Goal: Task Accomplishment & Management: Manage account settings

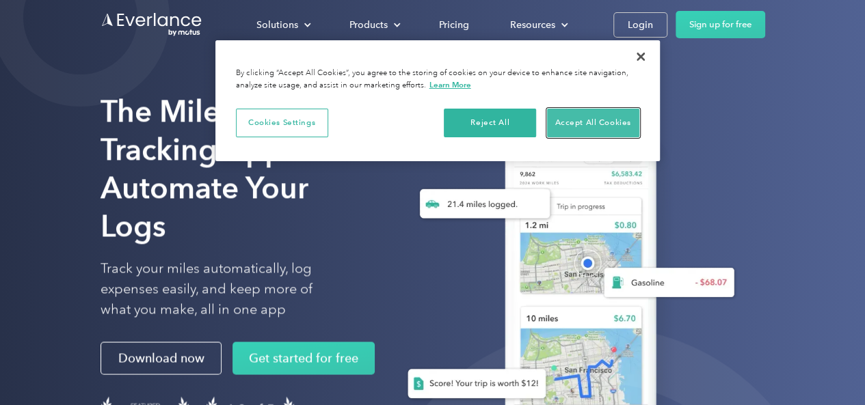
click at [577, 122] on button "Accept All Cookies" at bounding box center [593, 123] width 92 height 29
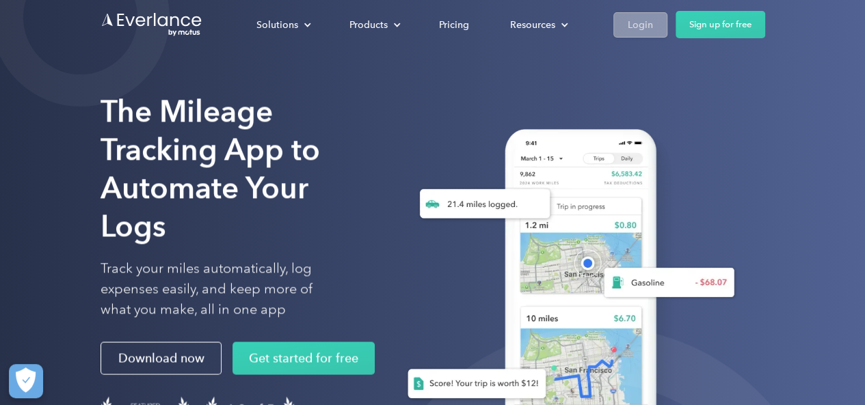
click at [642, 30] on div "Login" at bounding box center [639, 24] width 25 height 17
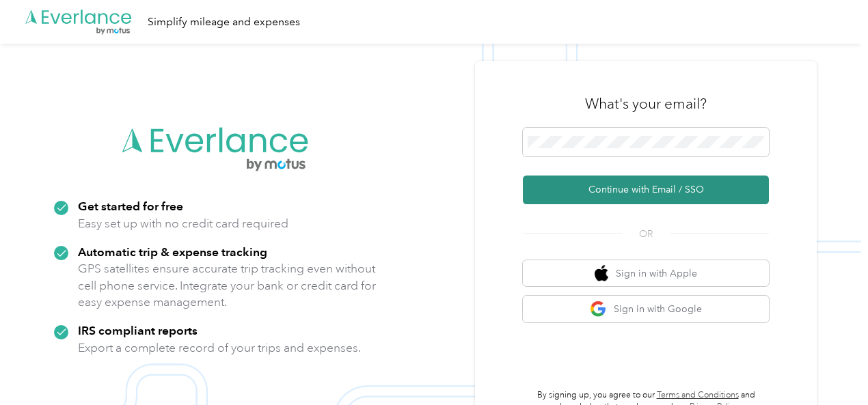
click at [610, 190] on button "Continue with Email / SSO" at bounding box center [646, 190] width 246 height 29
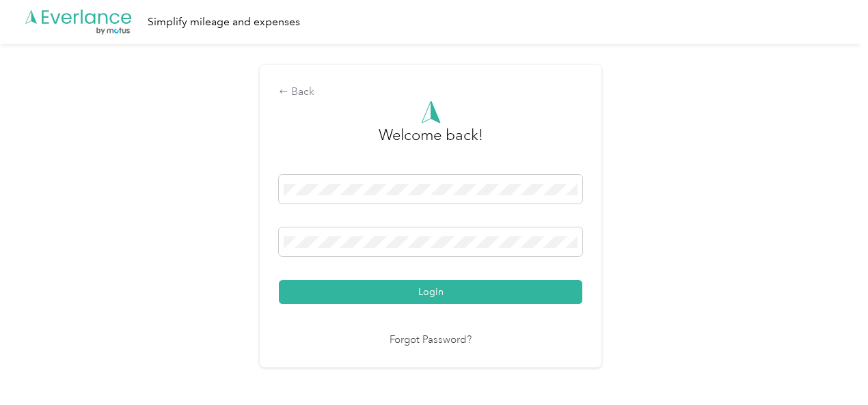
click at [279, 280] on button "Login" at bounding box center [430, 292] width 303 height 24
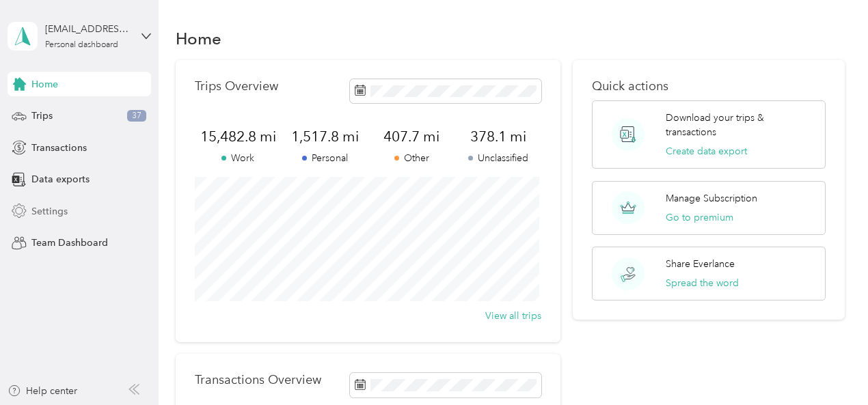
click at [44, 211] on span "Settings" at bounding box center [49, 211] width 36 height 14
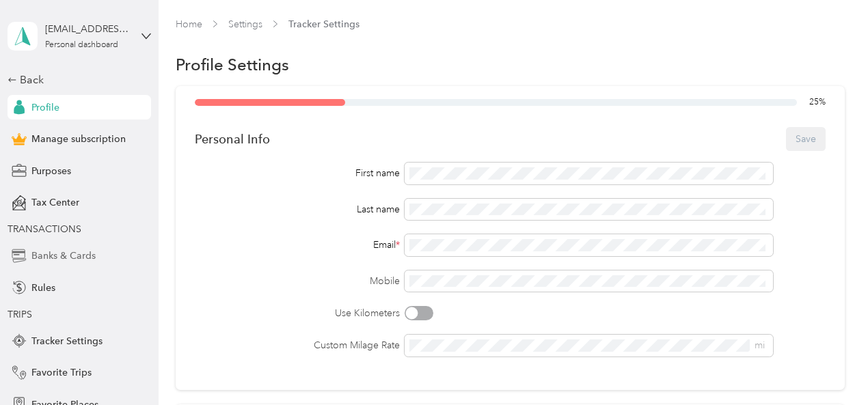
click at [64, 252] on span "Banks & Cards" at bounding box center [63, 256] width 64 height 14
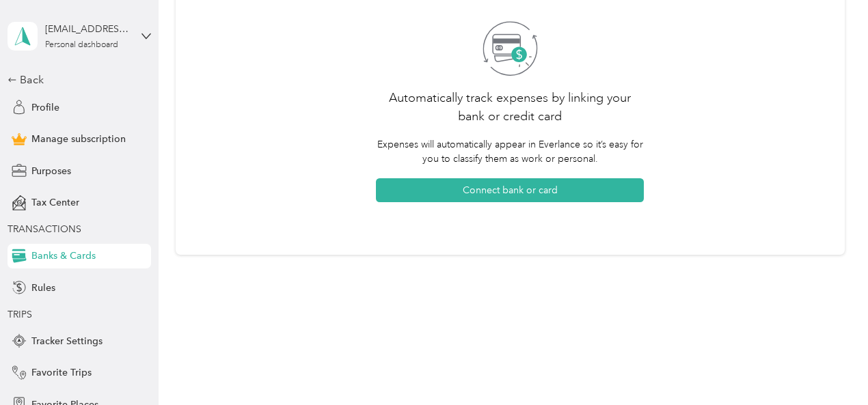
scroll to position [120, 0]
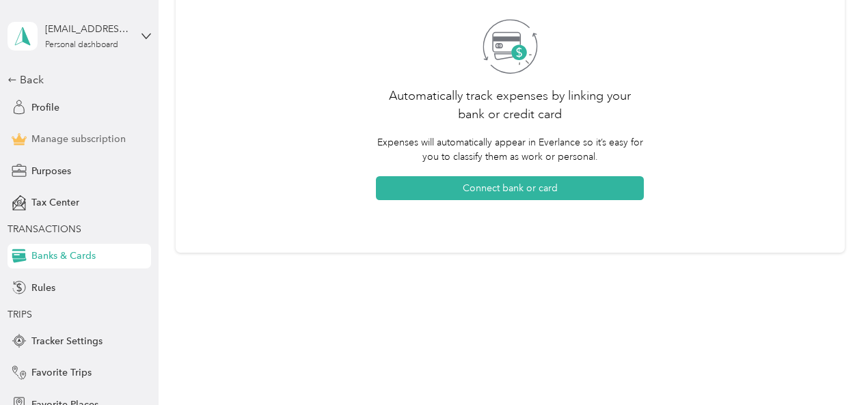
click at [85, 138] on span "Manage subscription" at bounding box center [78, 139] width 94 height 14
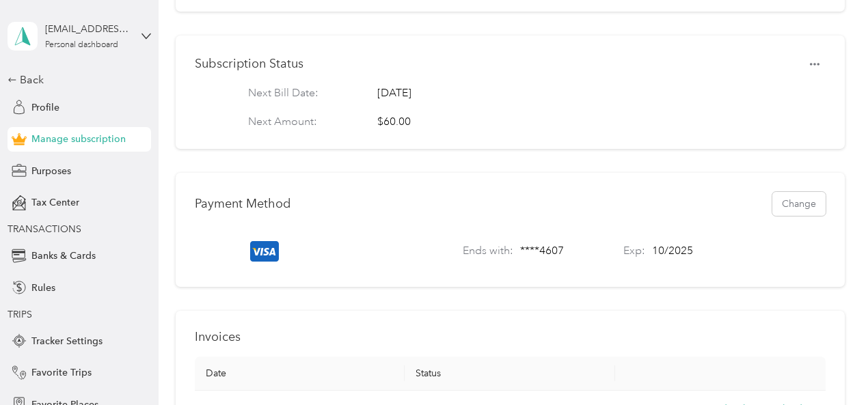
scroll to position [342, 0]
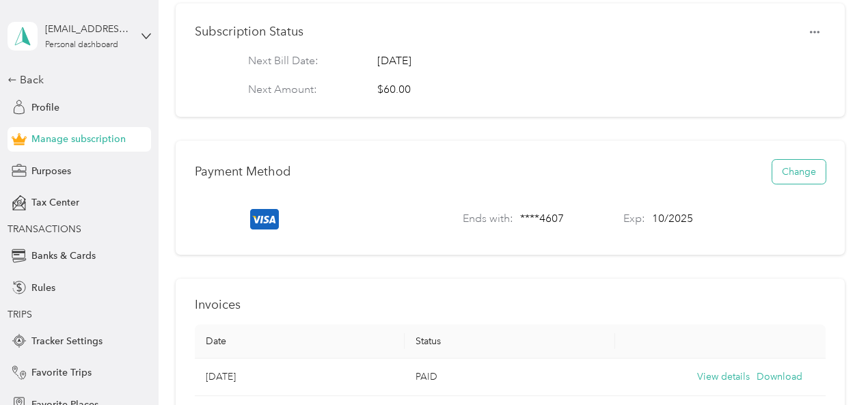
click at [789, 184] on button "Change" at bounding box center [798, 172] width 53 height 24
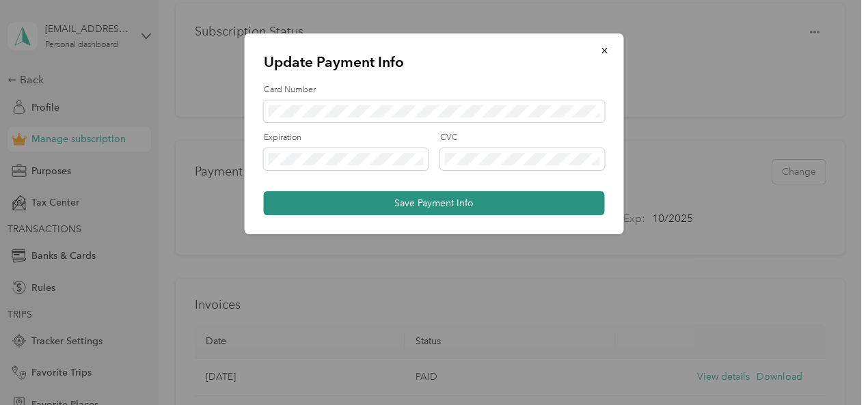
click at [406, 204] on button "Save Payment Info" at bounding box center [434, 203] width 341 height 24
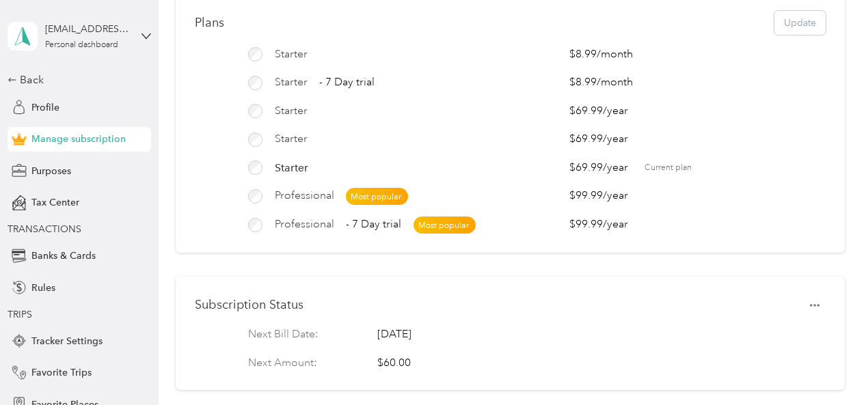
scroll to position [0, 0]
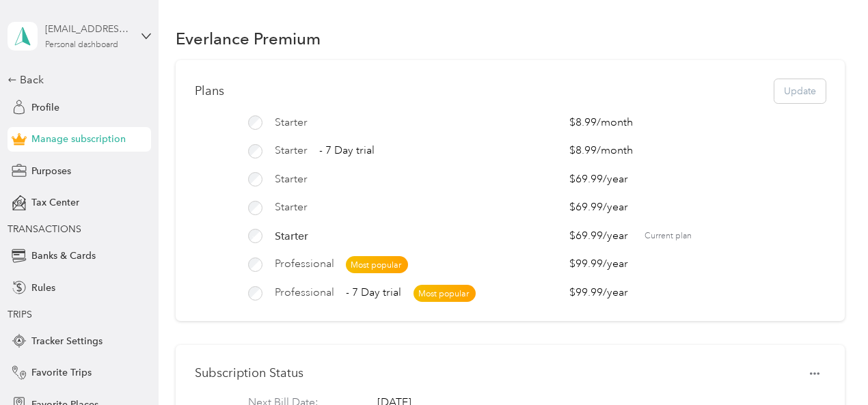
click at [94, 39] on div "[EMAIL_ADDRESS][DOMAIN_NAME] Personal dashboard" at bounding box center [87, 35] width 85 height 27
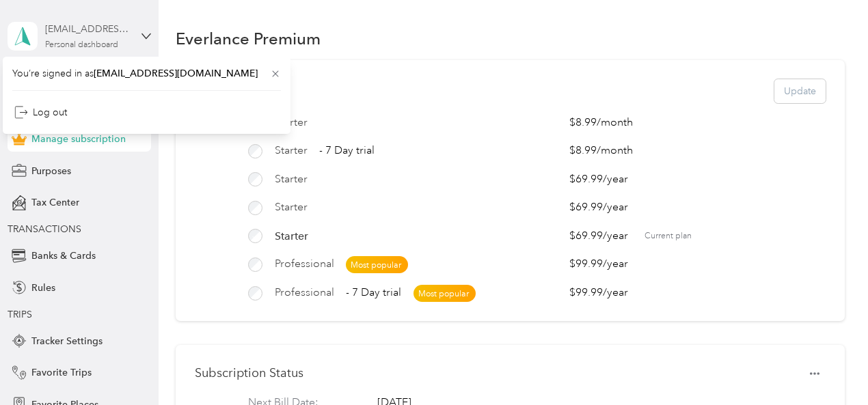
click at [65, 33] on div "[EMAIL_ADDRESS][DOMAIN_NAME]" at bounding box center [87, 29] width 85 height 14
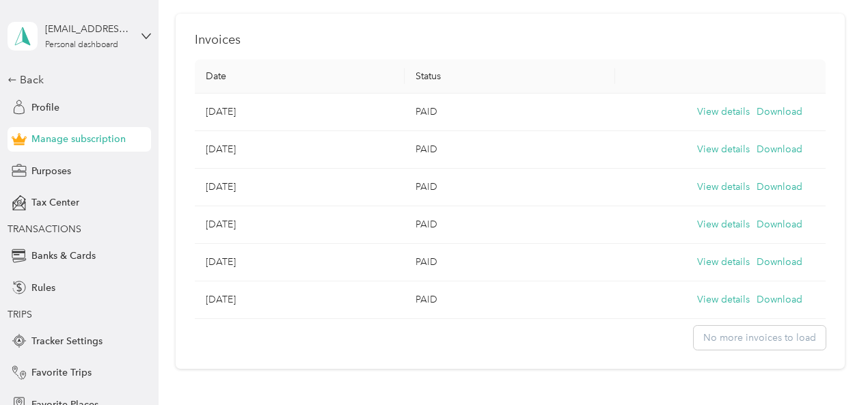
scroll to position [731, 0]
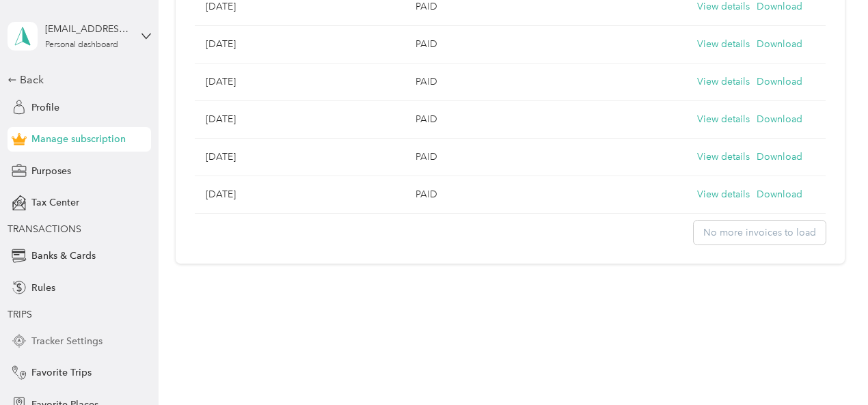
click at [66, 342] on span "Tracker Settings" at bounding box center [66, 341] width 71 height 14
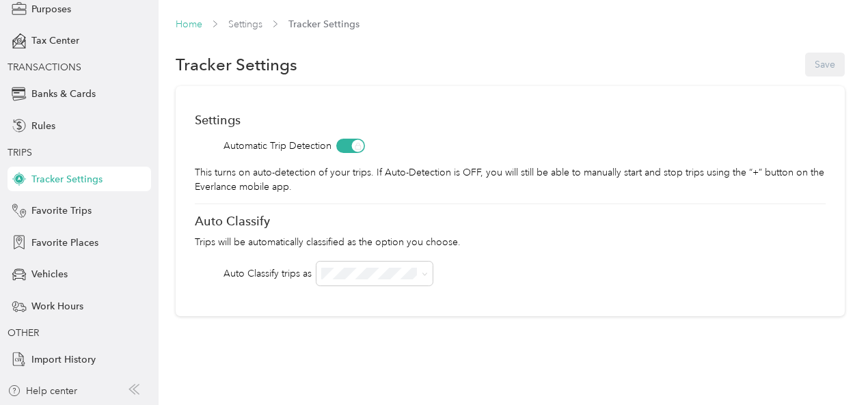
click at [189, 27] on link "Home" at bounding box center [189, 24] width 27 height 12
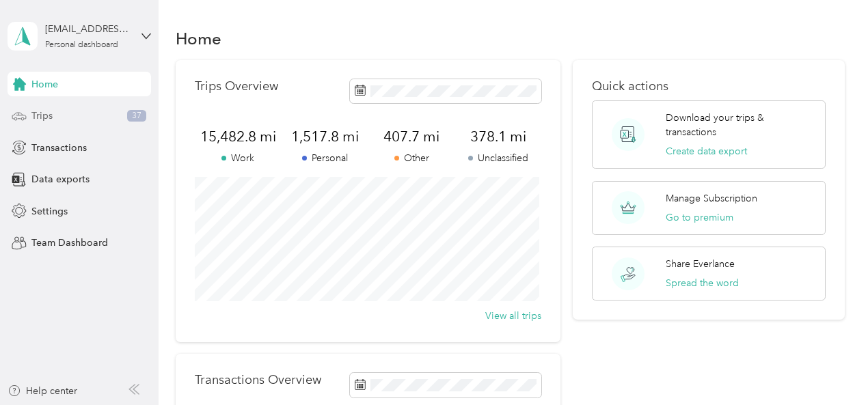
click at [108, 116] on div "Trips 37" at bounding box center [80, 116] width 144 height 25
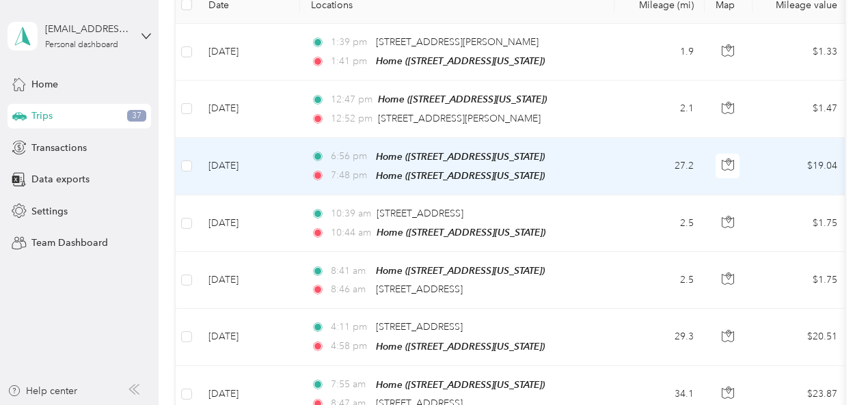
scroll to position [205, 0]
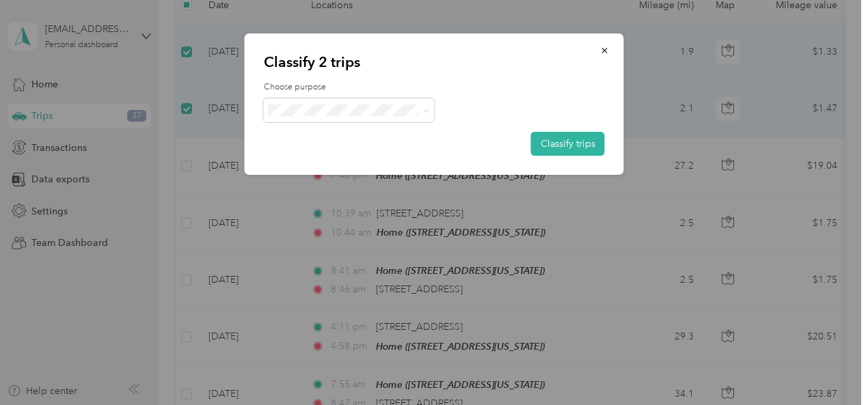
click at [306, 165] on li "Personal" at bounding box center [349, 154] width 171 height 24
click at [549, 141] on button "Classify trips" at bounding box center [568, 144] width 74 height 24
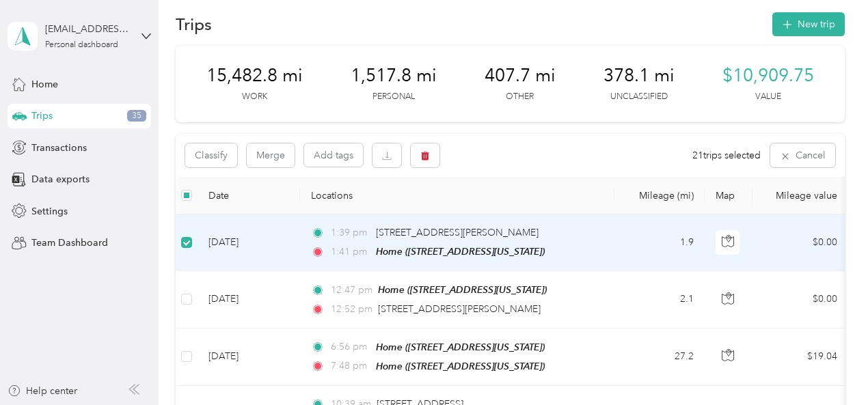
scroll to position [0, 0]
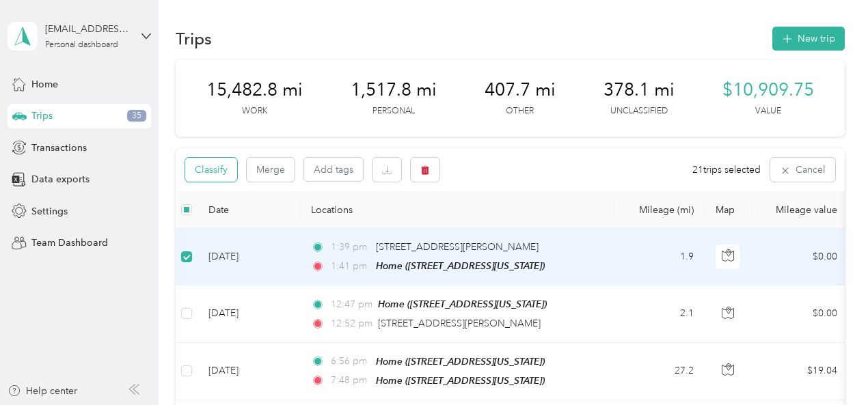
click at [224, 182] on button "Classify" at bounding box center [211, 170] width 52 height 24
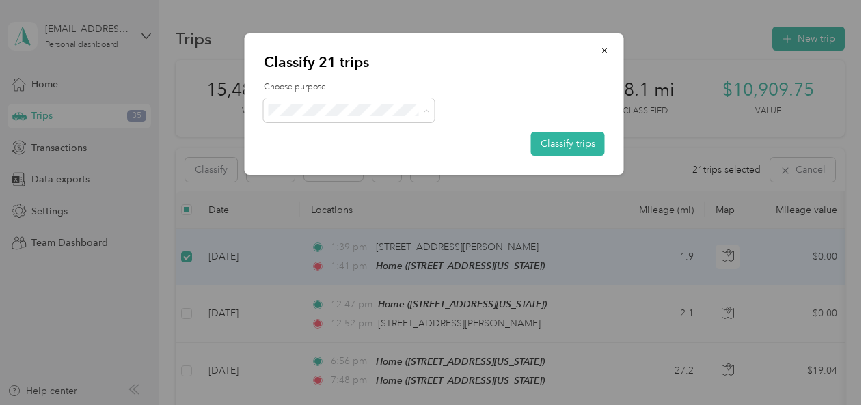
click at [316, 182] on span "Real Estate" at bounding box center [360, 183] width 127 height 14
click at [563, 148] on button "Classify trips" at bounding box center [568, 144] width 74 height 24
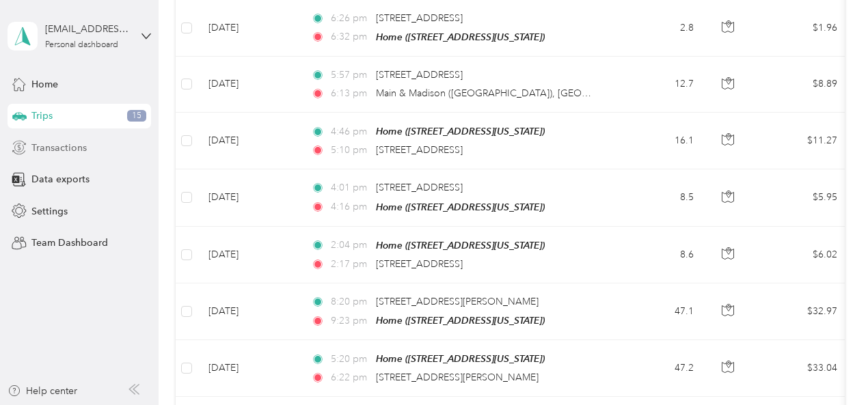
scroll to position [1025, 0]
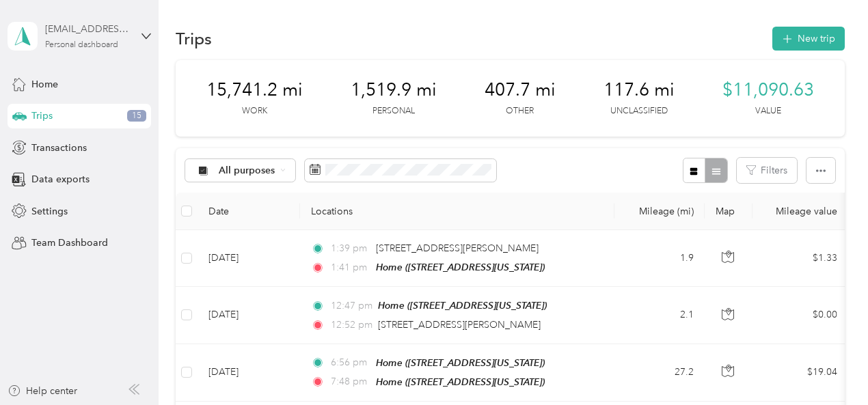
click at [112, 28] on div "[EMAIL_ADDRESS][DOMAIN_NAME]" at bounding box center [87, 29] width 85 height 14
click at [56, 115] on div "Log out" at bounding box center [151, 112] width 269 height 24
